Goal: Task Accomplishment & Management: Manage account settings

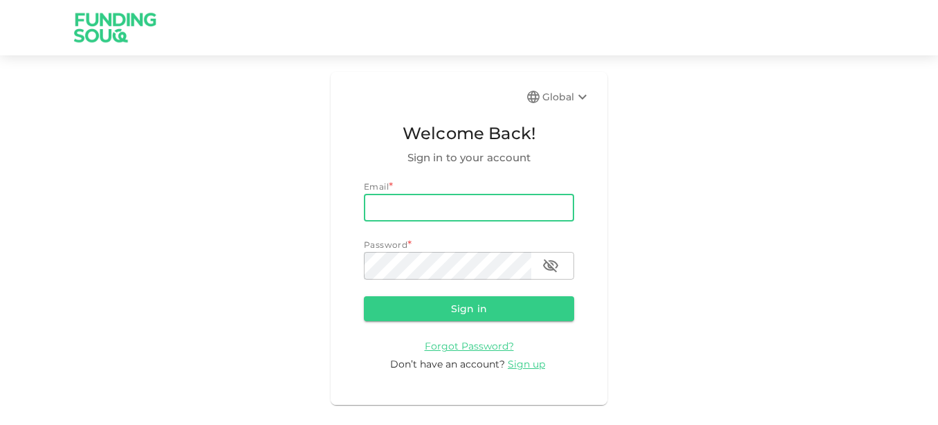
type input "[EMAIL_ADDRESS][DOMAIN_NAME]"
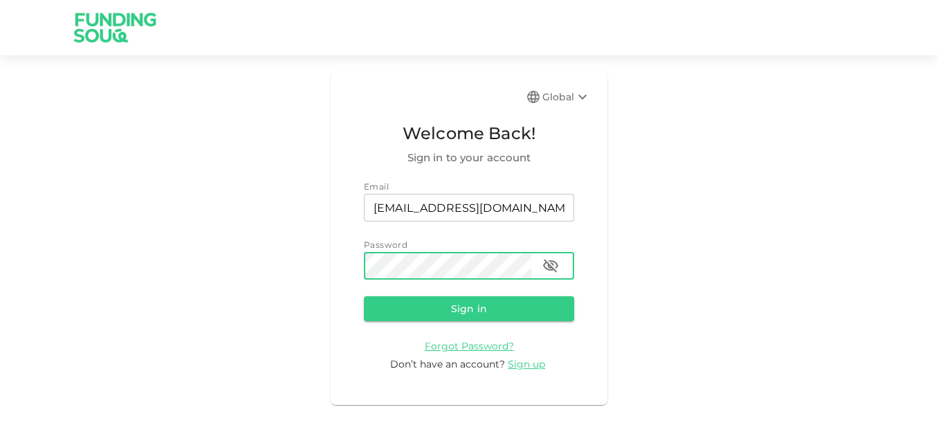
click at [364, 296] on button "Sign in" at bounding box center [469, 308] width 210 height 25
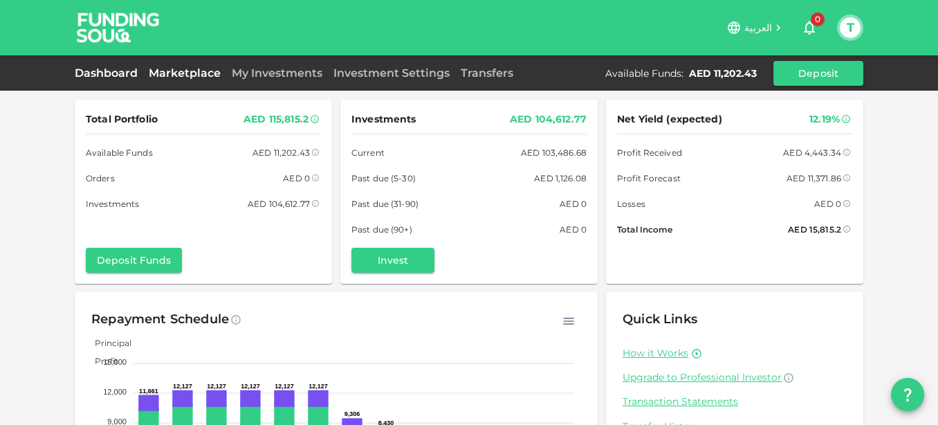
click at [177, 75] on link "Marketplace" at bounding box center [184, 72] width 83 height 13
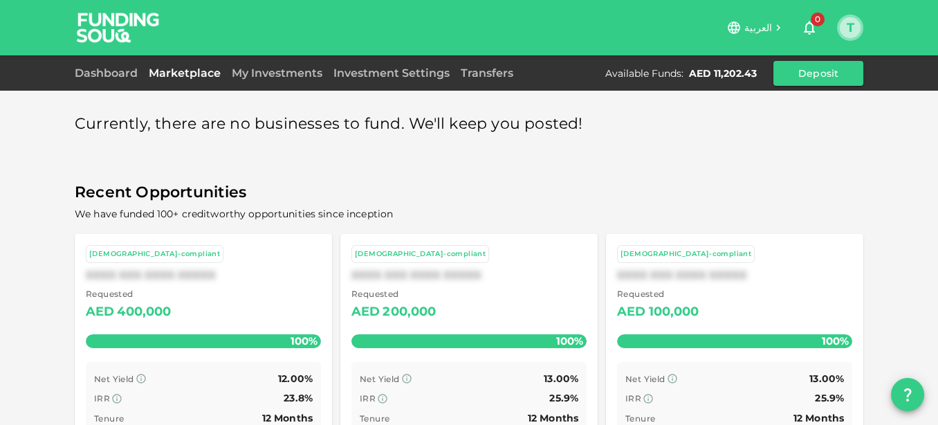
click at [856, 30] on button "T" at bounding box center [849, 27] width 21 height 21
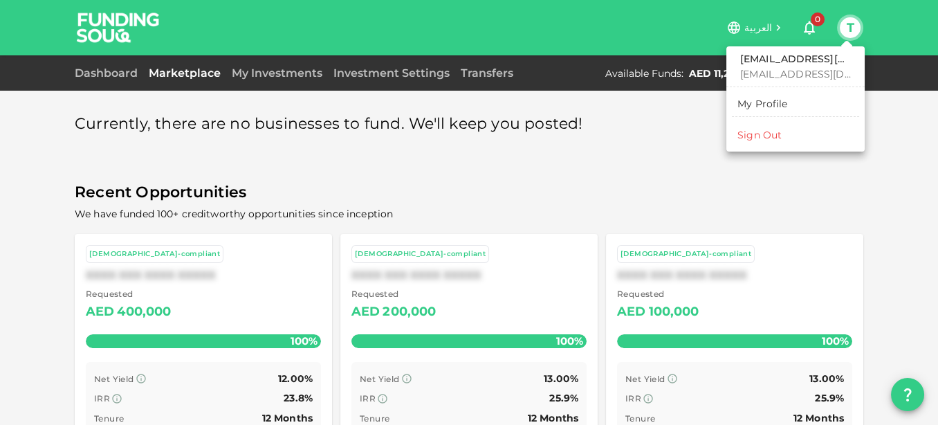
click at [108, 76] on div at bounding box center [469, 212] width 938 height 425
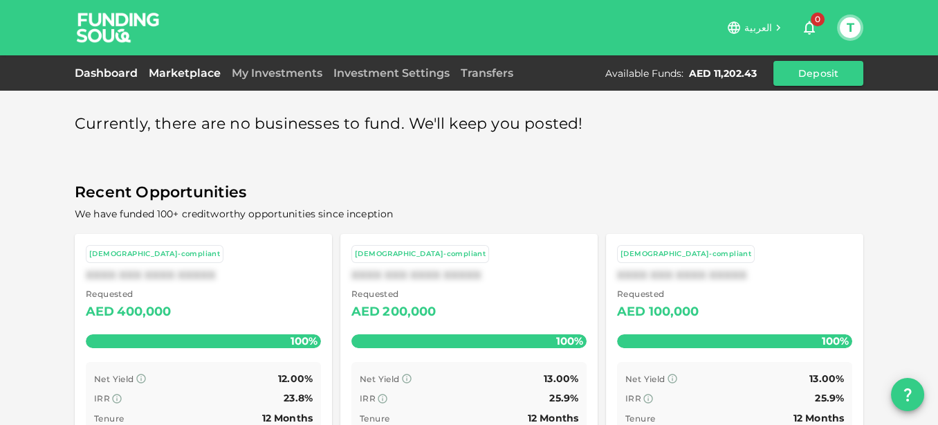
click at [106, 73] on link "Dashboard" at bounding box center [109, 72] width 68 height 13
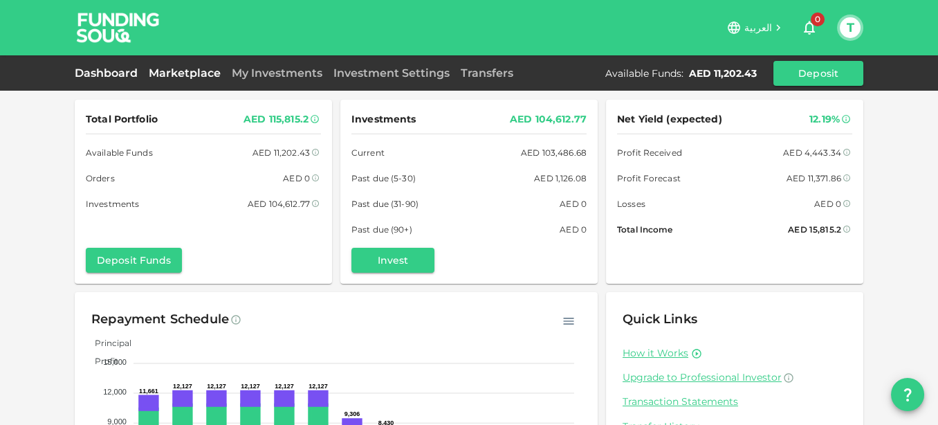
click at [194, 69] on link "Marketplace" at bounding box center [184, 72] width 83 height 13
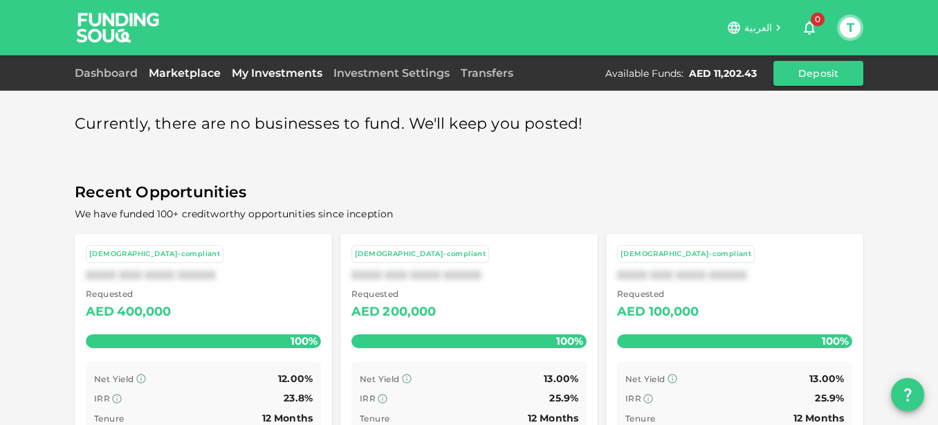
click at [271, 75] on link "My Investments" at bounding box center [277, 72] width 102 height 13
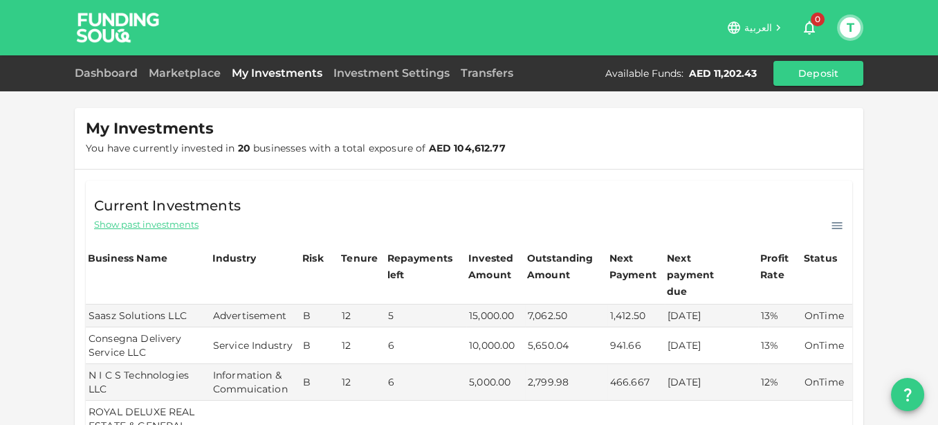
click at [859, 30] on button "T" at bounding box center [849, 27] width 21 height 21
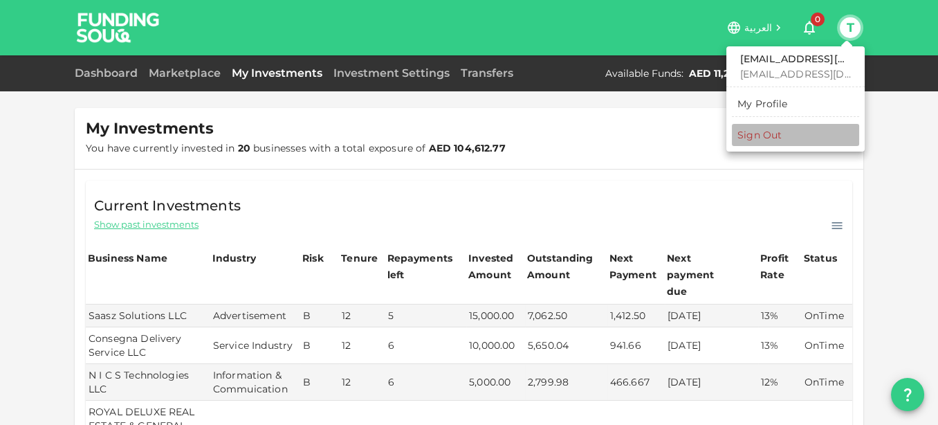
click at [743, 133] on div "Sign Out" at bounding box center [759, 135] width 44 height 14
